Goal: Task Accomplishment & Management: Manage account settings

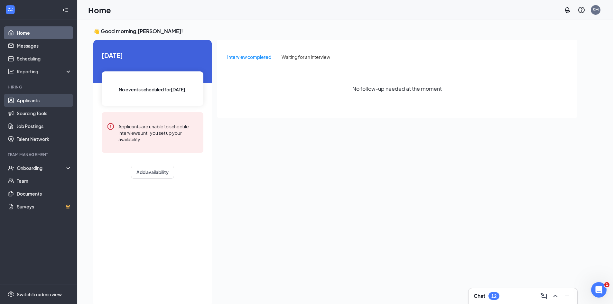
click at [39, 103] on link "Applicants" at bounding box center [44, 100] width 55 height 13
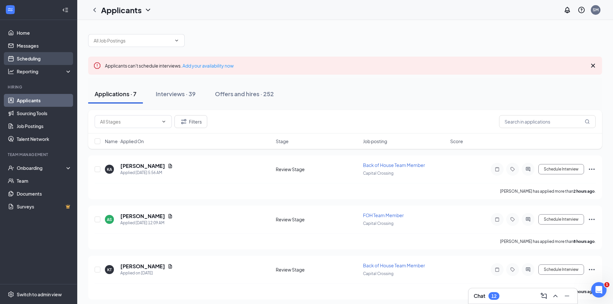
click at [55, 55] on link "Scheduling" at bounding box center [44, 58] width 55 height 13
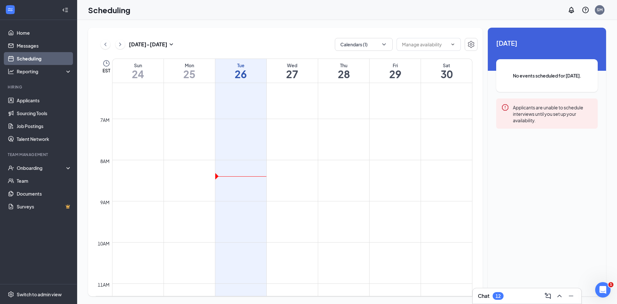
scroll to position [252, 0]
click at [372, 47] on button "Calendars (1)" at bounding box center [364, 44] width 58 height 13
click at [362, 85] on input "[PERSON_NAME]" at bounding box center [363, 87] width 46 height 6
checkbox input "false"
checkbox input "true"
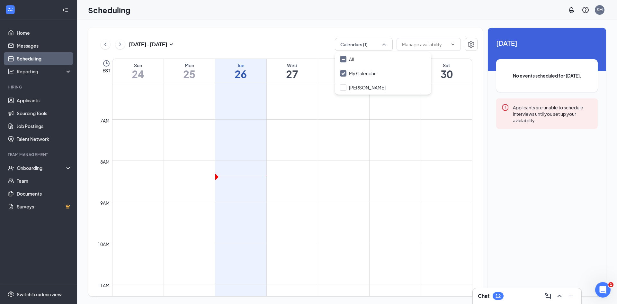
checkbox input "true"
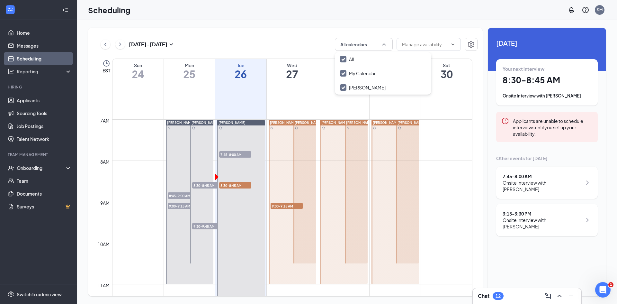
click at [549, 187] on div "Onsite Interview with [PERSON_NAME]" at bounding box center [542, 185] width 79 height 13
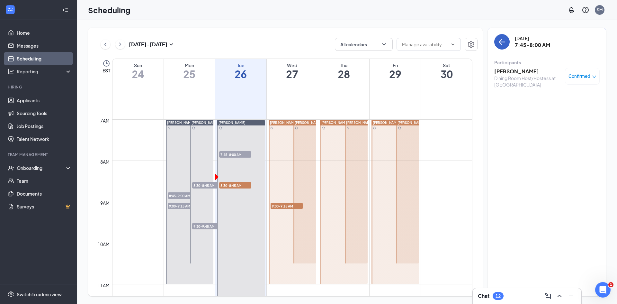
click at [506, 47] on button "back-button" at bounding box center [502, 41] width 15 height 15
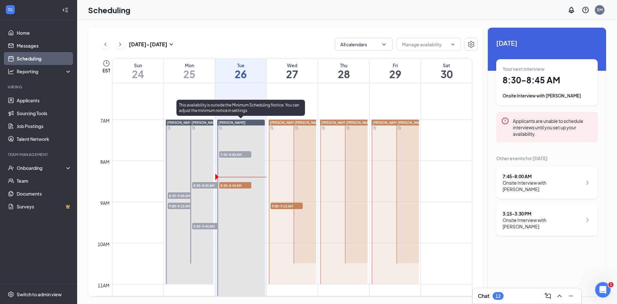
click at [244, 187] on span "8:30-8:45 AM" at bounding box center [235, 185] width 32 height 6
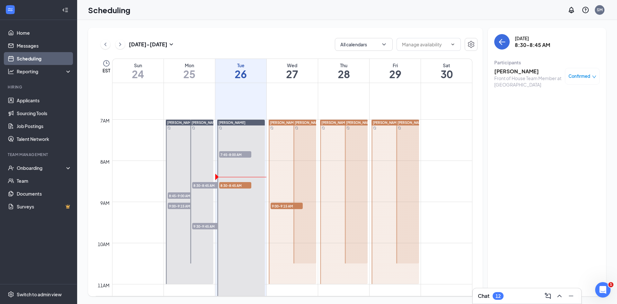
click at [535, 73] on h3 "[PERSON_NAME]" at bounding box center [529, 71] width 68 height 7
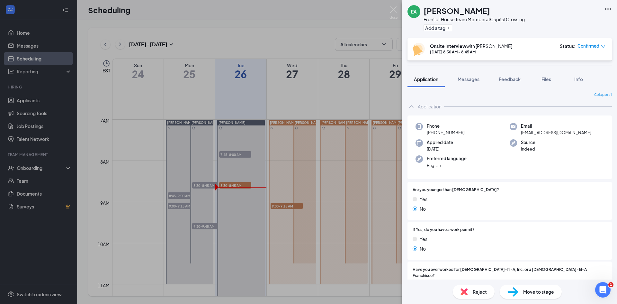
click at [210, 30] on div "EA [PERSON_NAME] Front of House Team Member at [GEOGRAPHIC_DATA] Add a tag Onsi…" at bounding box center [308, 152] width 617 height 304
